Goal: Task Accomplishment & Management: Use online tool/utility

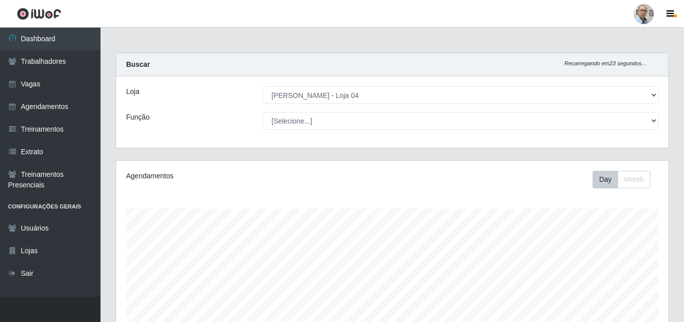
select select "251"
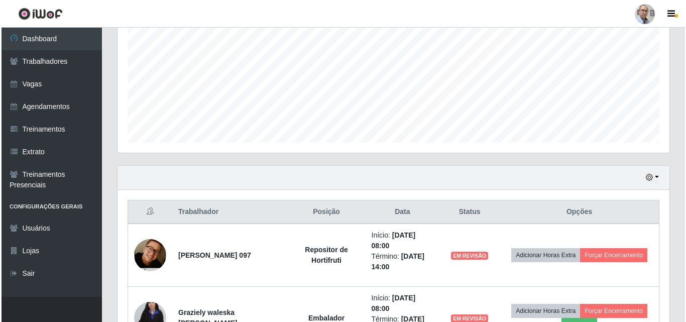
scroll to position [417, 0]
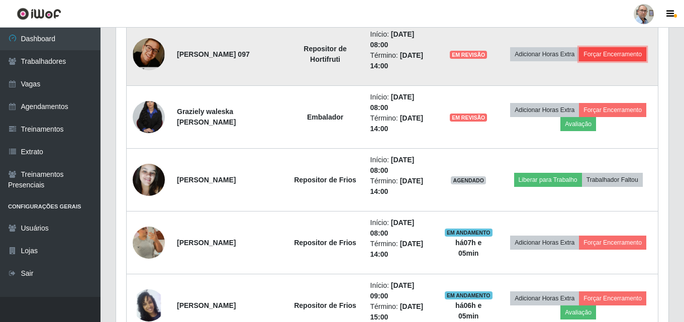
click at [615, 56] on button "Forçar Encerramento" at bounding box center [612, 54] width 67 height 14
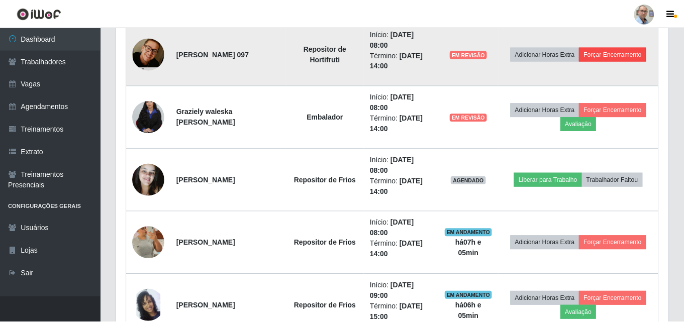
scroll to position [208, 547]
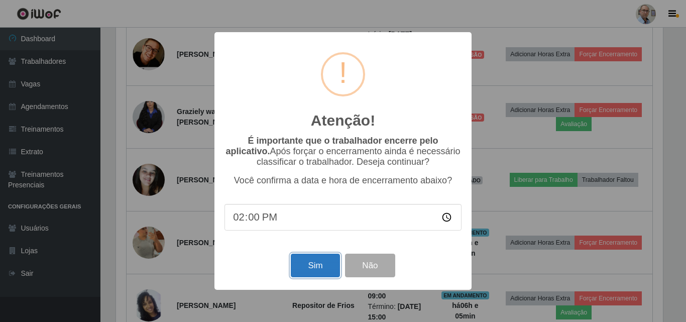
click at [327, 266] on button "Sim" at bounding box center [315, 266] width 49 height 24
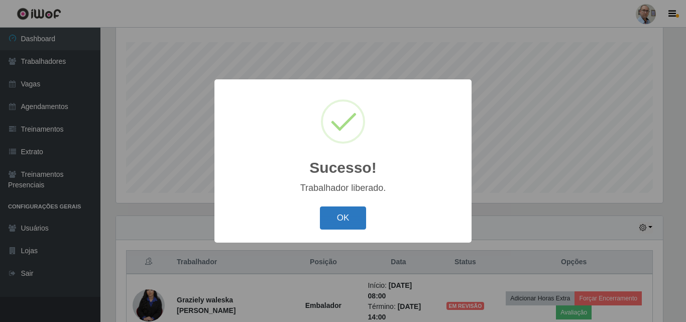
click at [347, 215] on button "OK" at bounding box center [343, 218] width 47 height 24
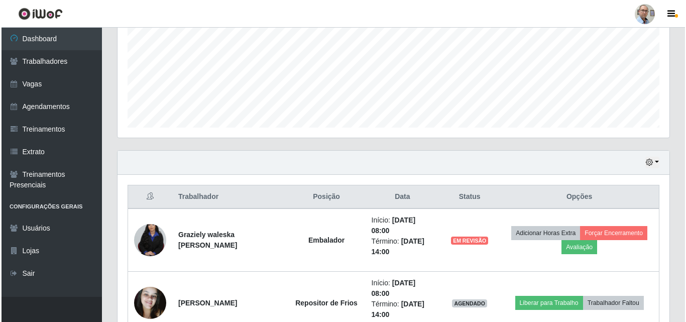
scroll to position [317, 0]
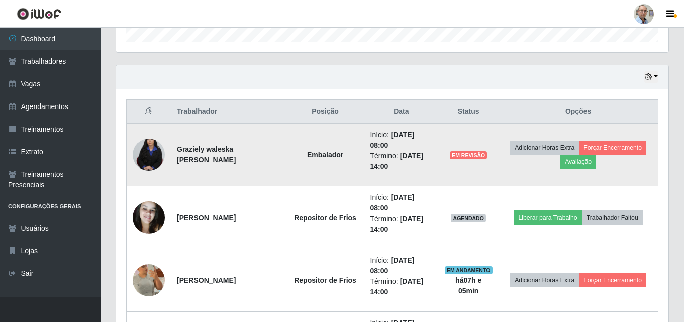
click at [154, 161] on img at bounding box center [149, 155] width 32 height 48
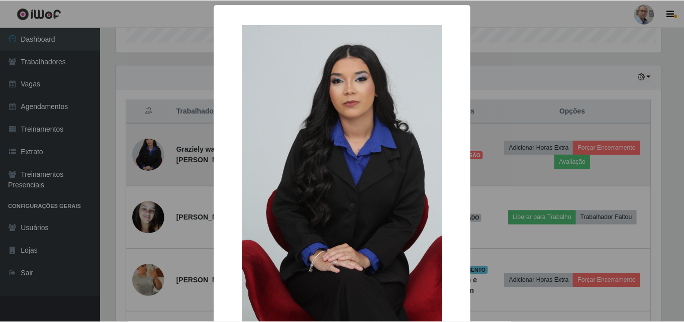
scroll to position [208, 547]
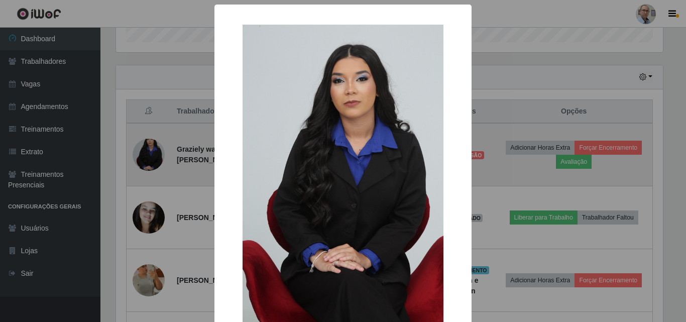
click at [154, 161] on div "× OK Cancel" at bounding box center [343, 161] width 686 height 322
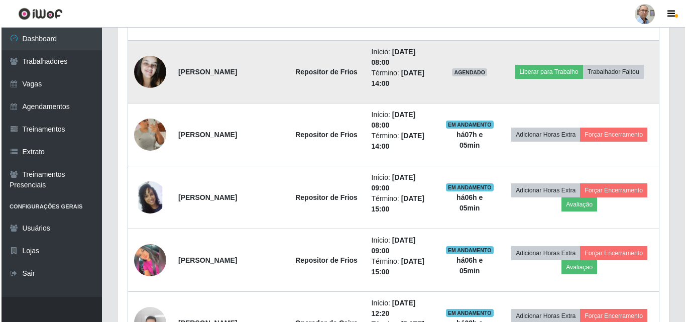
scroll to position [518, 0]
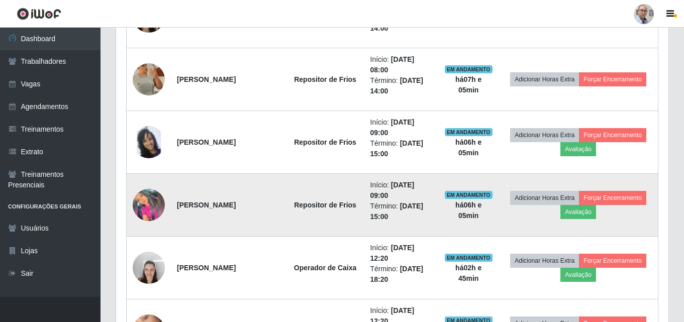
click at [146, 212] on img at bounding box center [149, 205] width 32 height 32
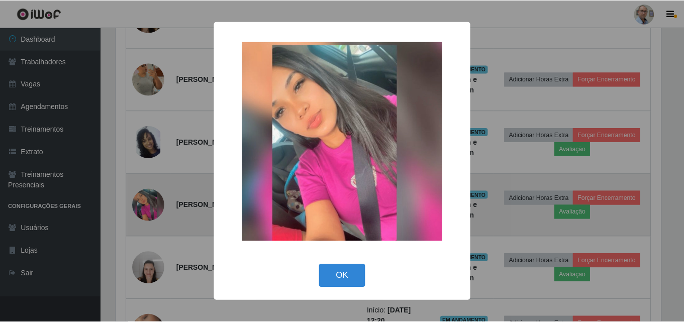
scroll to position [208, 547]
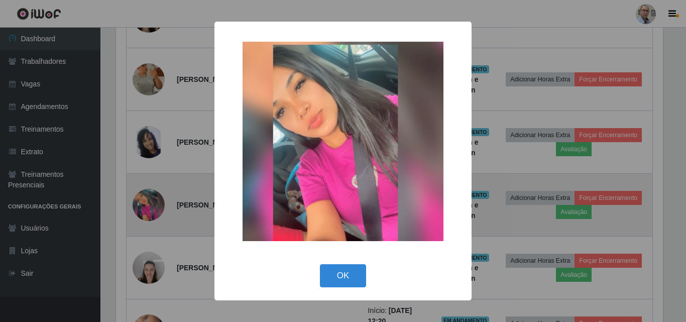
click at [146, 212] on div "× OK Cancel" at bounding box center [343, 161] width 686 height 322
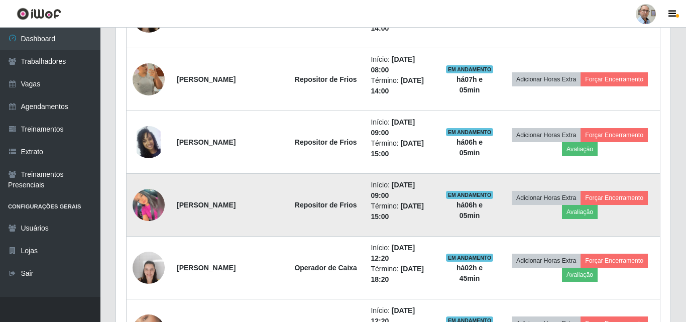
scroll to position [208, 552]
click at [586, 214] on button "Avaliação" at bounding box center [578, 212] width 36 height 14
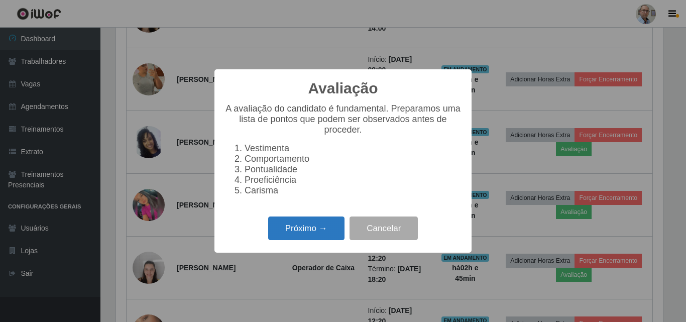
click at [319, 229] on button "Próximo →" at bounding box center [306, 228] width 76 height 24
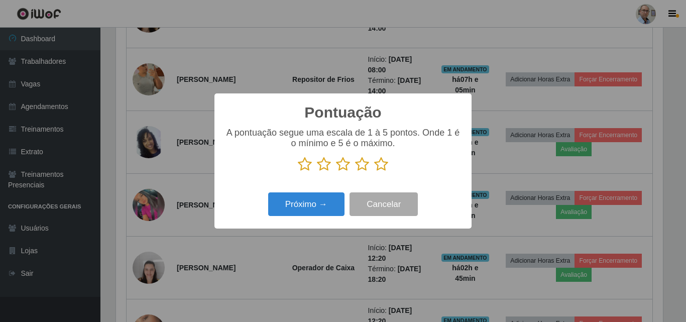
scroll to position [502085, 501747]
click at [377, 164] on icon at bounding box center [381, 164] width 14 height 15
click at [374, 172] on input "radio" at bounding box center [374, 172] width 0 height 0
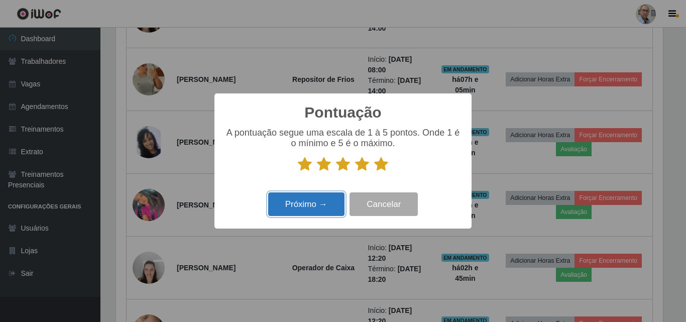
click at [306, 208] on button "Próximo →" at bounding box center [306, 204] width 76 height 24
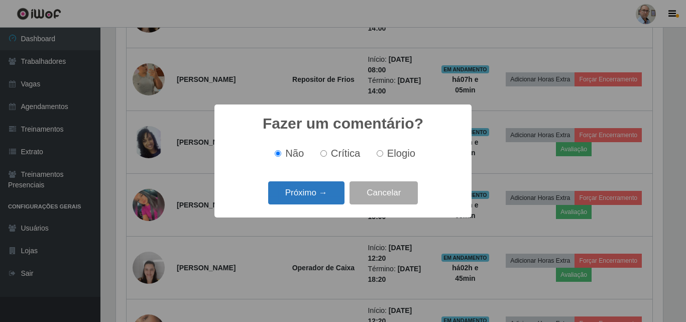
click at [304, 197] on button "Próximo →" at bounding box center [306, 193] width 76 height 24
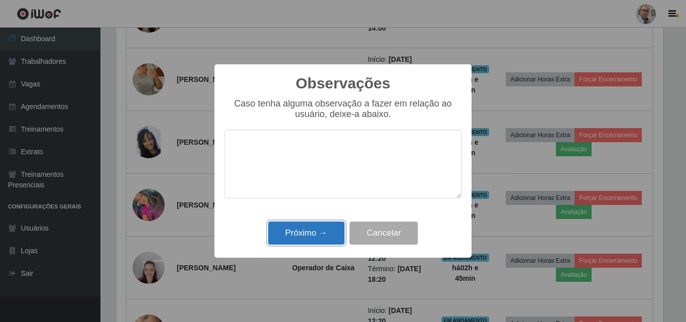
click at [305, 240] on button "Próximo →" at bounding box center [306, 234] width 76 height 24
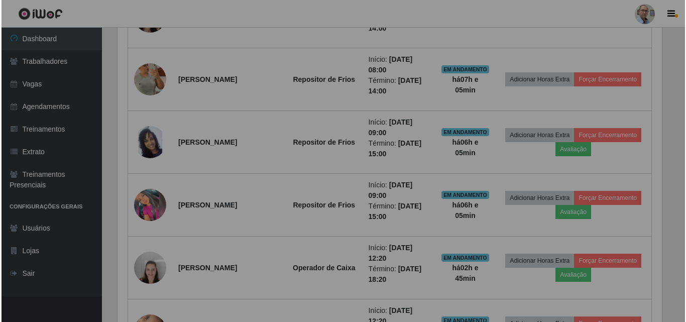
scroll to position [208, 552]
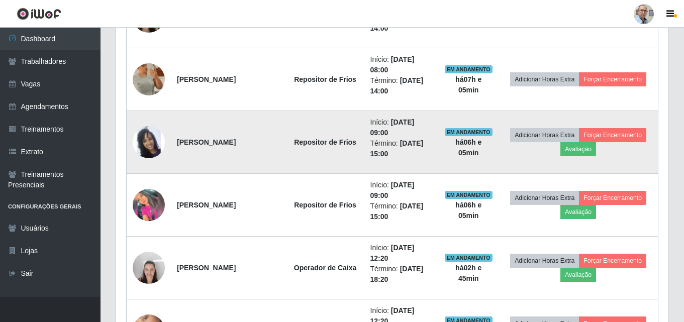
click at [152, 143] on img at bounding box center [149, 142] width 32 height 57
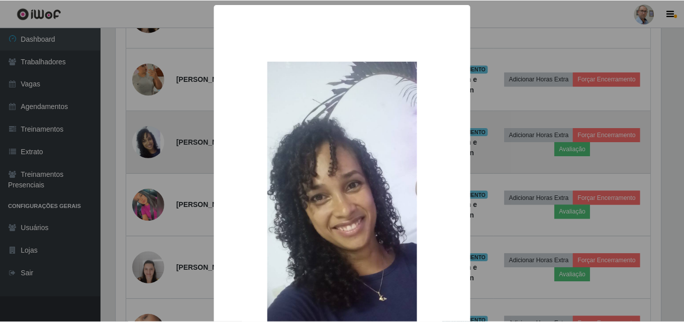
scroll to position [208, 547]
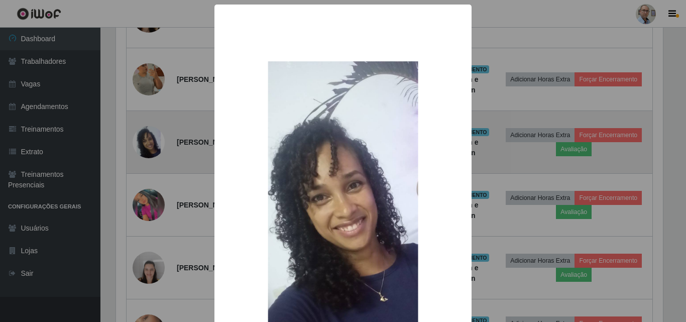
click at [152, 143] on div "× OK Cancel" at bounding box center [343, 161] width 686 height 322
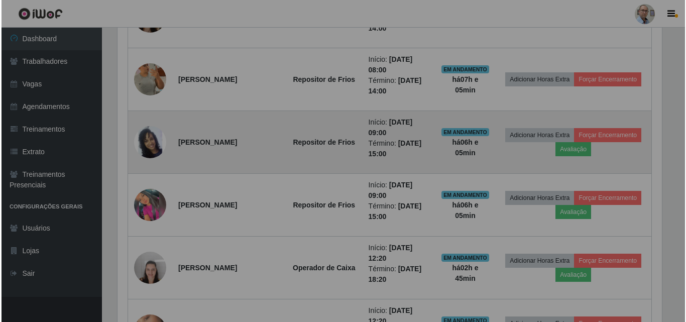
scroll to position [208, 552]
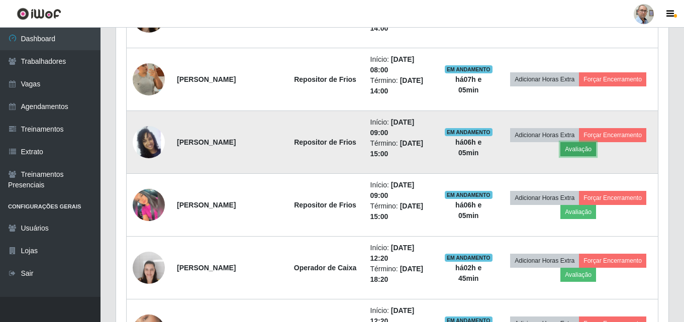
click at [594, 152] on button "Avaliação" at bounding box center [578, 149] width 36 height 14
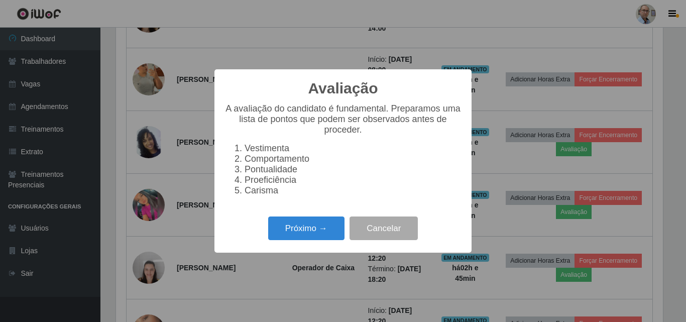
scroll to position [0, 0]
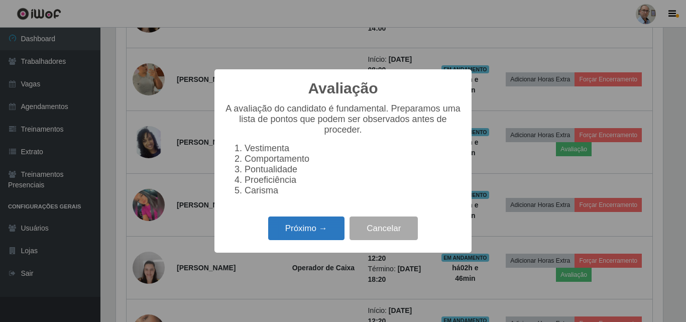
click at [306, 238] on button "Próximo →" at bounding box center [306, 228] width 76 height 24
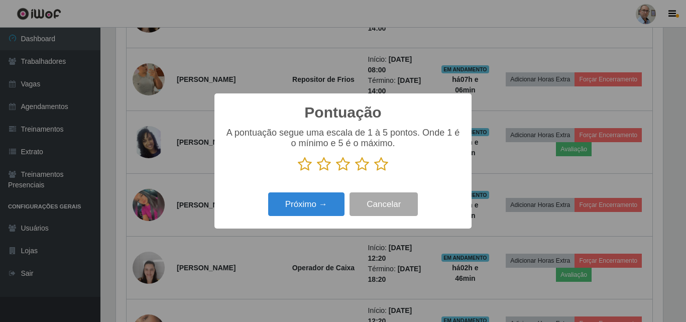
click at [382, 168] on icon at bounding box center [381, 164] width 14 height 15
click at [374, 172] on input "radio" at bounding box center [374, 172] width 0 height 0
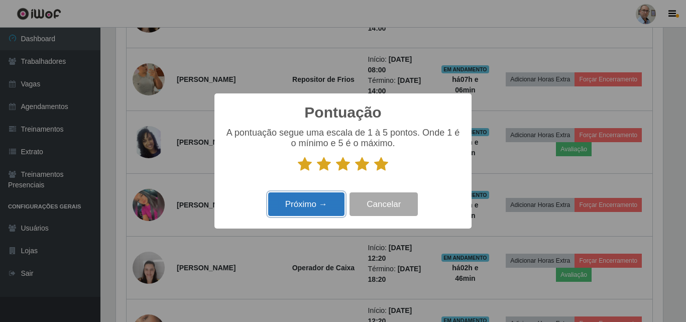
click at [315, 201] on button "Próximo →" at bounding box center [306, 204] width 76 height 24
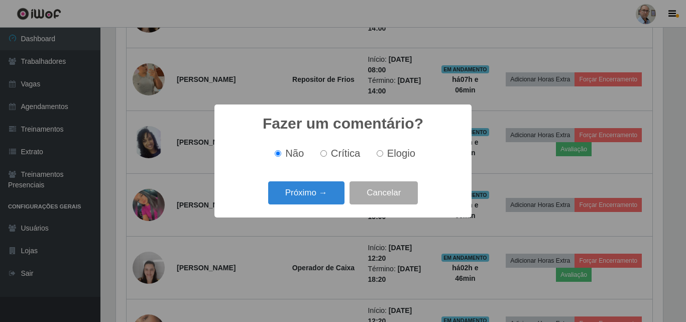
click at [315, 201] on button "Próximo →" at bounding box center [306, 193] width 76 height 24
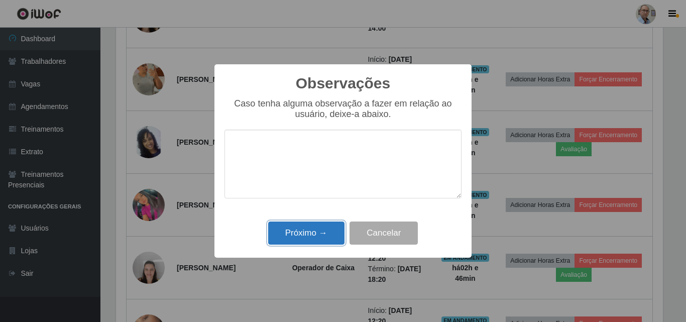
click at [303, 232] on button "Próximo →" at bounding box center [306, 234] width 76 height 24
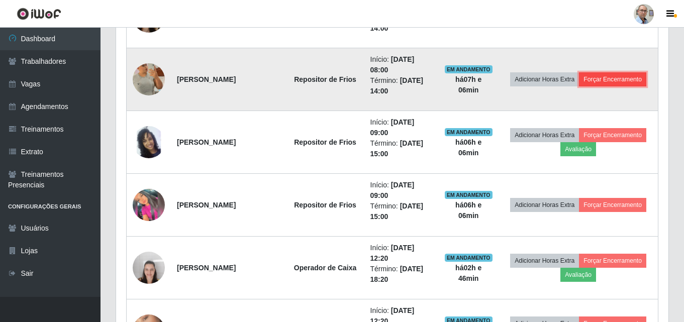
click at [604, 79] on button "Forçar Encerramento" at bounding box center [612, 79] width 67 height 14
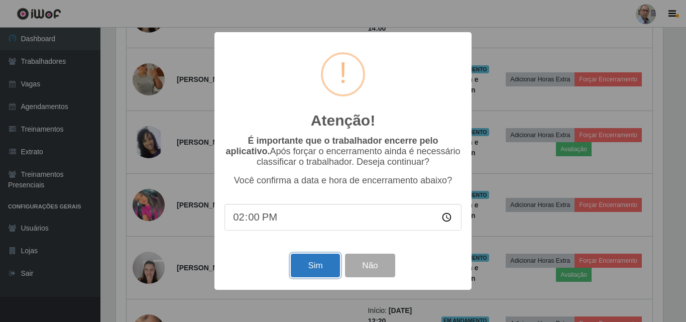
click at [309, 265] on button "Sim" at bounding box center [315, 266] width 49 height 24
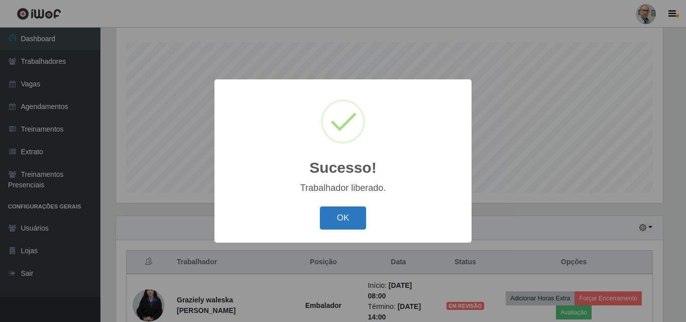
click at [356, 214] on button "OK" at bounding box center [343, 218] width 47 height 24
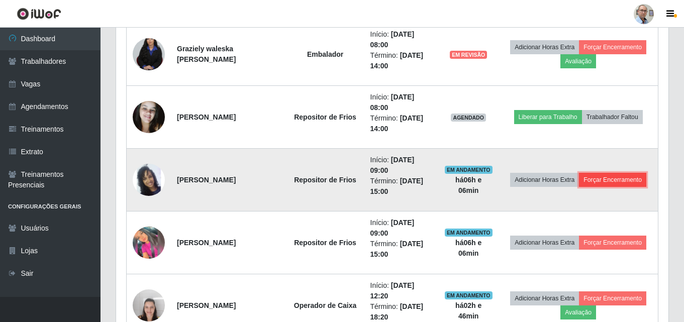
click at [627, 176] on button "Forçar Encerramento" at bounding box center [612, 180] width 67 height 14
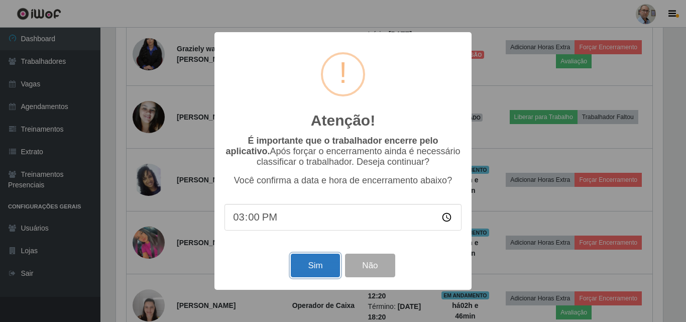
click at [319, 267] on button "Sim" at bounding box center [315, 266] width 49 height 24
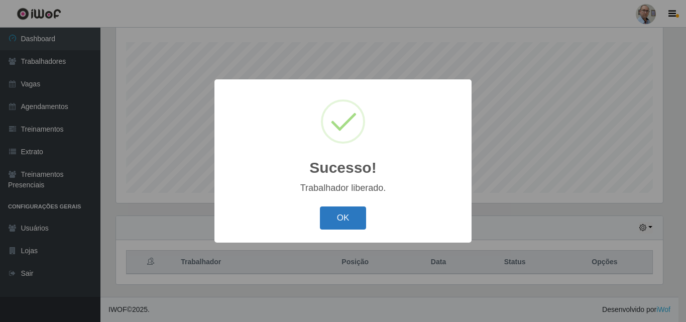
click at [354, 218] on button "OK" at bounding box center [343, 218] width 47 height 24
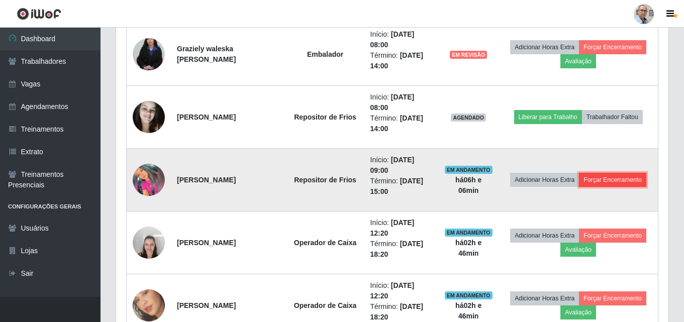
click at [594, 180] on button "Forçar Encerramento" at bounding box center [612, 180] width 67 height 14
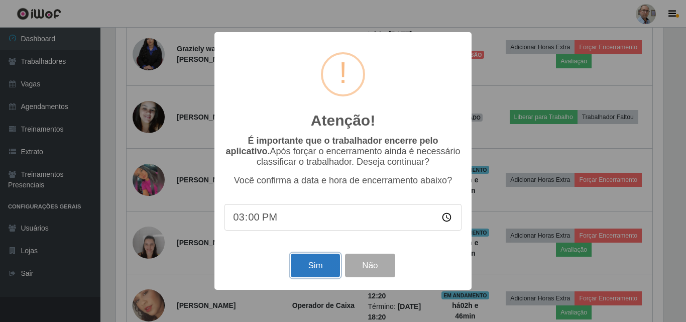
click at [316, 269] on button "Sim" at bounding box center [315, 266] width 49 height 24
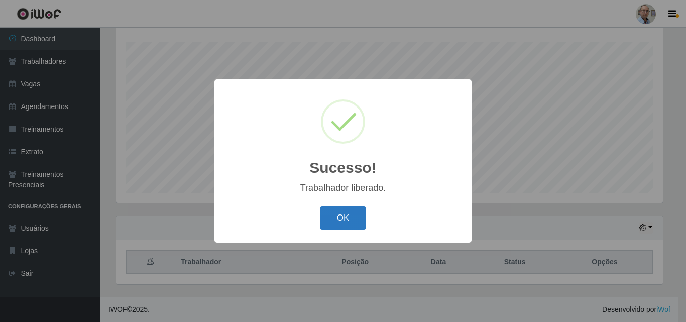
click at [345, 219] on button "OK" at bounding box center [343, 218] width 47 height 24
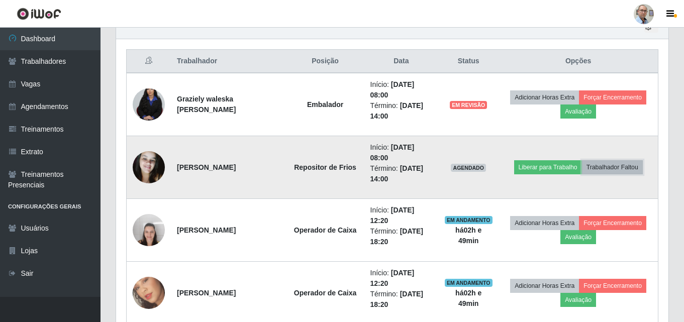
click at [627, 167] on button "Trabalhador Faltou" at bounding box center [612, 167] width 61 height 14
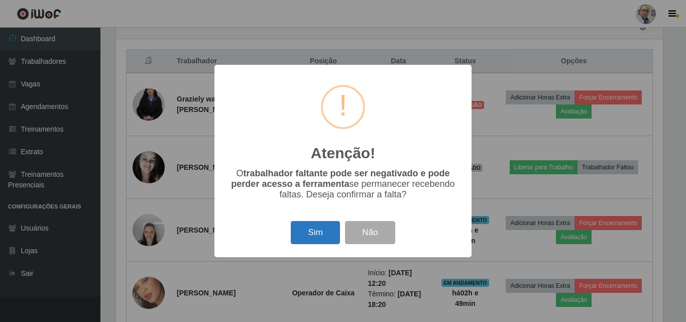
click at [296, 235] on button "Sim" at bounding box center [315, 233] width 49 height 24
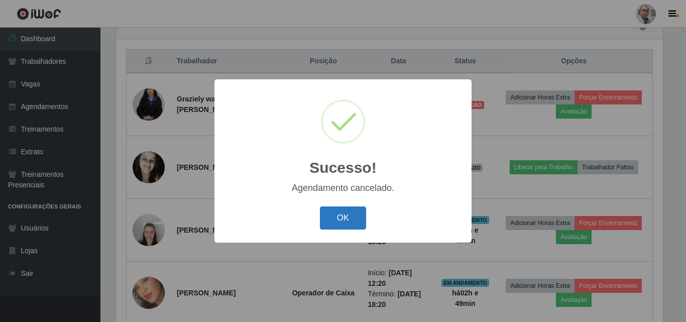
click at [352, 218] on button "OK" at bounding box center [343, 218] width 47 height 24
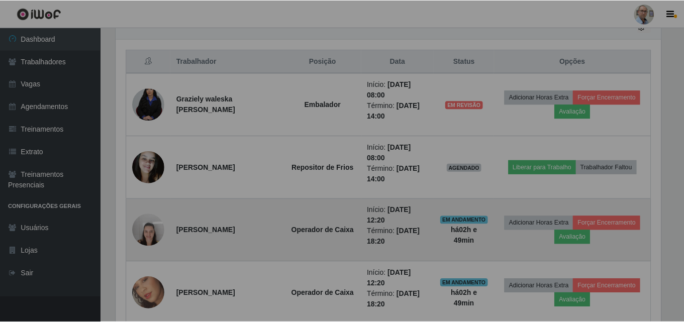
scroll to position [208, 552]
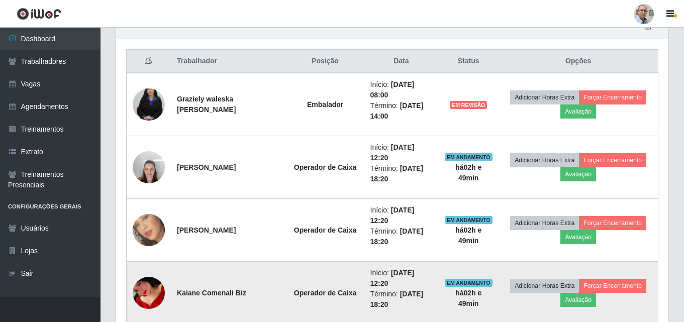
click at [144, 293] on img at bounding box center [149, 293] width 32 height 52
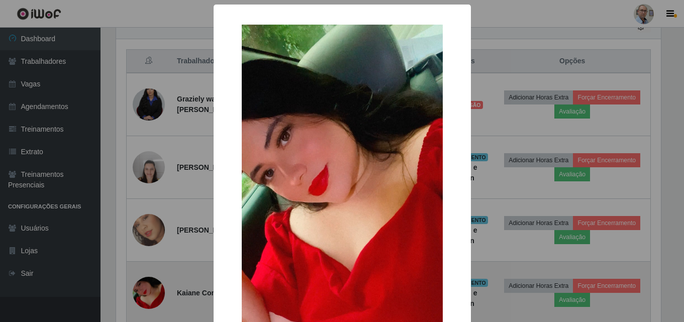
scroll to position [208, 547]
click at [144, 293] on div "× OK Cancel" at bounding box center [343, 161] width 686 height 322
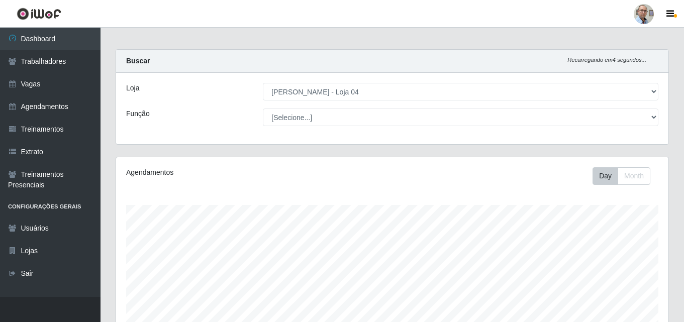
scroll to position [0, 0]
